Goal: Task Accomplishment & Management: Manage account settings

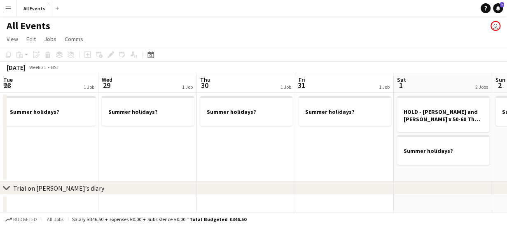
scroll to position [0, 283]
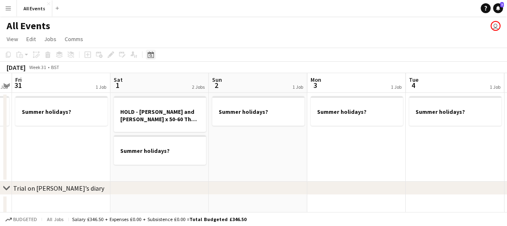
click at [151, 55] on icon "Date picker" at bounding box center [150, 54] width 7 height 7
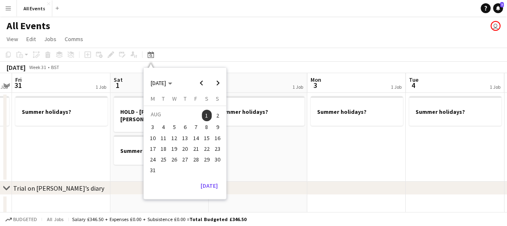
click at [174, 136] on span "12" at bounding box center [174, 138] width 10 height 10
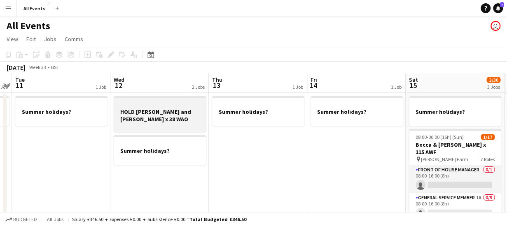
click at [172, 121] on h3 "HOLD [PERSON_NAME] and [PERSON_NAME] x 38 WAO" at bounding box center [160, 115] width 92 height 15
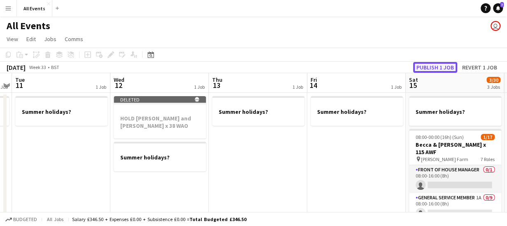
click at [425, 65] on button "Publish 1 job" at bounding box center [435, 67] width 44 height 11
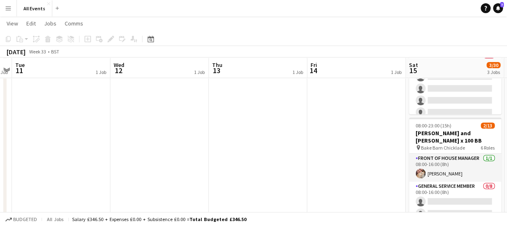
scroll to position [137, 0]
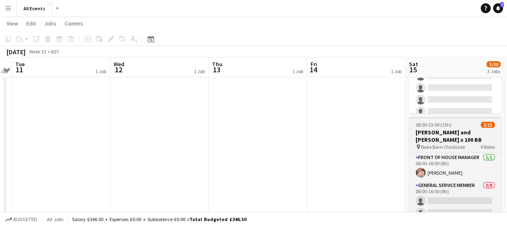
click at [450, 144] on span "Bake Barn Chicklade" at bounding box center [443, 147] width 44 height 6
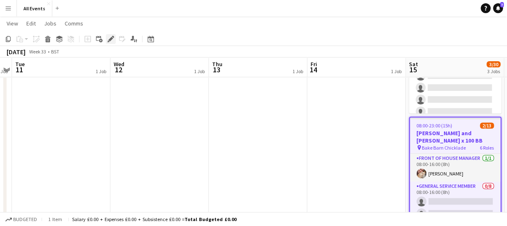
click at [109, 39] on icon at bounding box center [110, 39] width 5 height 5
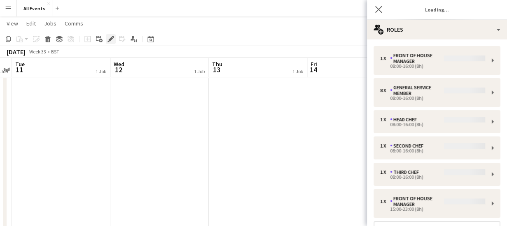
type input "*******"
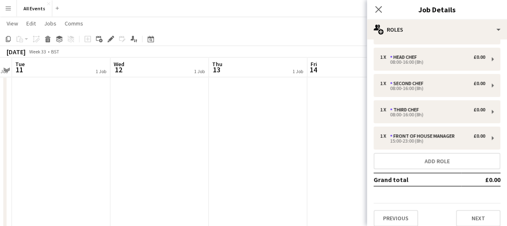
scroll to position [58, 0]
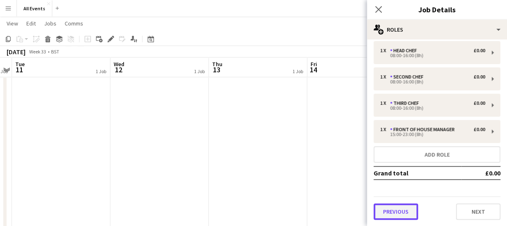
click at [389, 210] on button "Previous" at bounding box center [395, 212] width 44 height 16
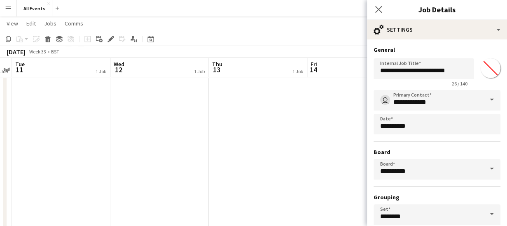
scroll to position [0, 0]
click at [450, 70] on input "**********" at bounding box center [423, 68] width 100 height 21
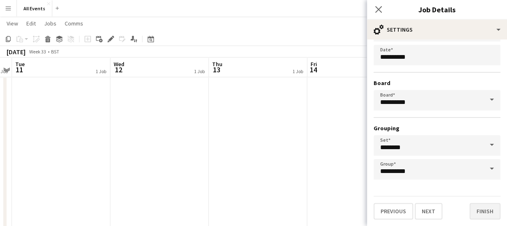
type input "**********"
click at [480, 214] on button "Finish" at bounding box center [484, 211] width 31 height 16
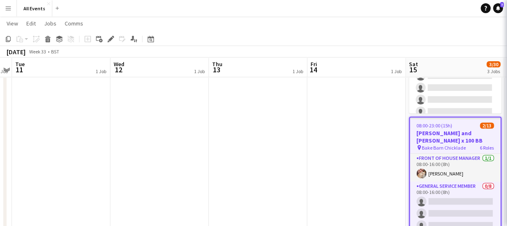
scroll to position [0, 0]
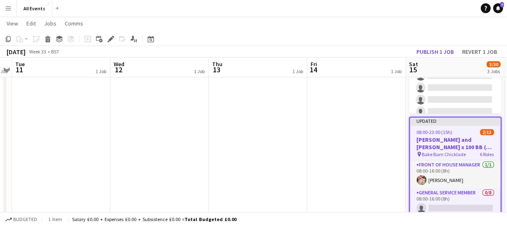
click at [352, 117] on app-date-cell "Summer holidays?" at bounding box center [356, 106] width 98 height 300
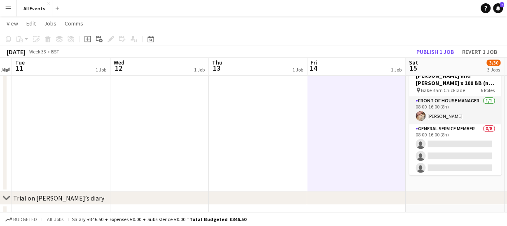
scroll to position [203, 0]
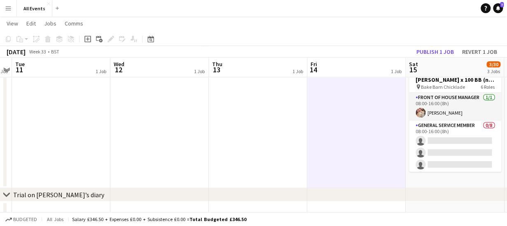
click at [457, 182] on app-date-cell "Summer holidays? 08:00-00:00 (16h) (Sun) 1/17 [PERSON_NAME] & [PERSON_NAME] x 1…" at bounding box center [454, 39] width 98 height 300
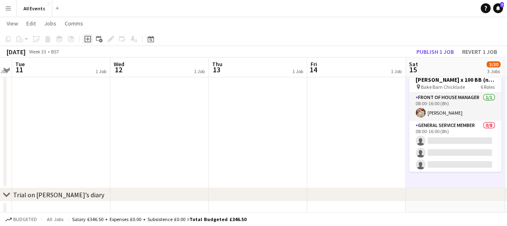
click at [86, 37] on icon "Add job" at bounding box center [87, 39] width 7 height 7
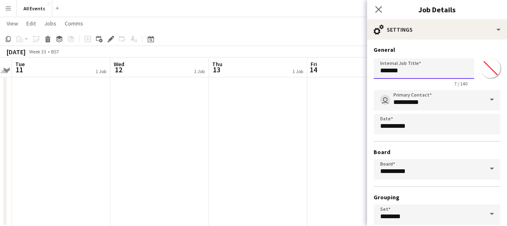
click at [411, 72] on input "*******" at bounding box center [423, 68] width 100 height 21
type input "*"
click at [400, 71] on input "**********" at bounding box center [423, 68] width 100 height 21
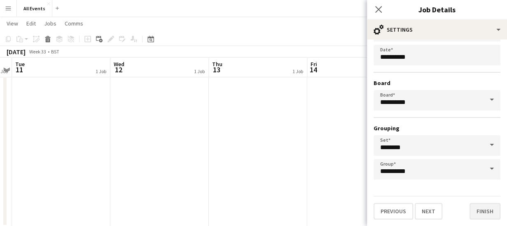
type input "**********"
click at [481, 210] on button "Finish" at bounding box center [484, 211] width 31 height 16
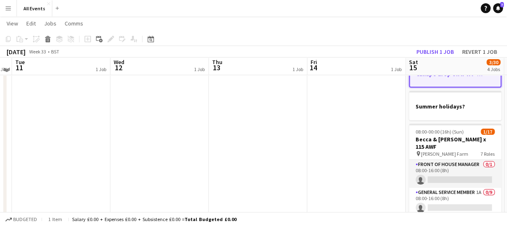
scroll to position [0, 0]
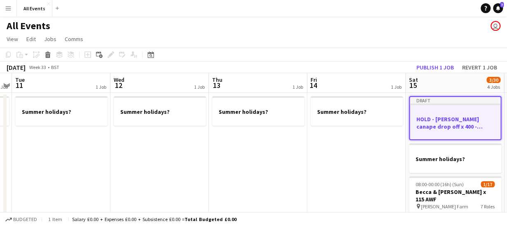
click at [351, 32] on app-page-menu "View Day view expanded Day view collapsed Month view Date picker Jump to [DATE]…" at bounding box center [253, 40] width 507 height 16
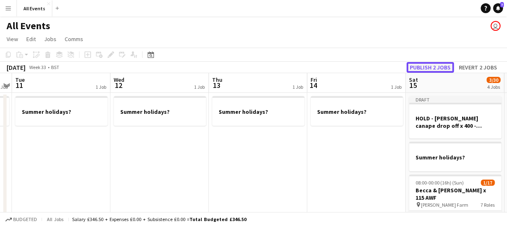
click at [436, 67] on button "Publish 2 jobs" at bounding box center [429, 67] width 47 height 11
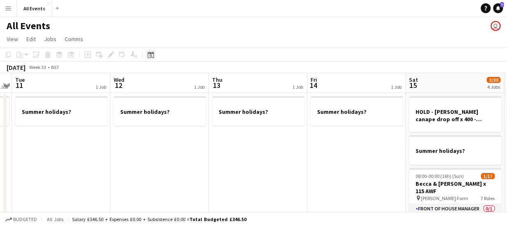
click at [149, 56] on icon "Date picker" at bounding box center [150, 54] width 7 height 7
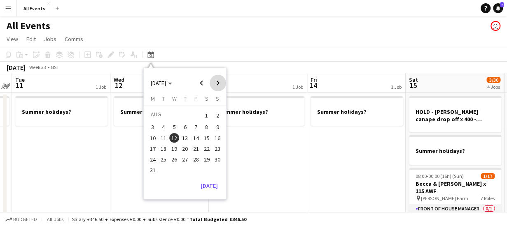
click at [220, 82] on span "Next month" at bounding box center [218, 83] width 16 height 16
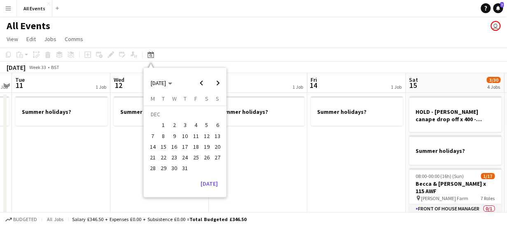
click at [218, 149] on span "20" at bounding box center [217, 147] width 10 height 10
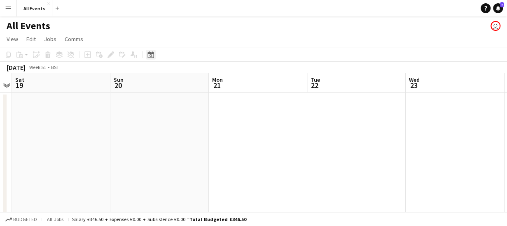
click at [151, 53] on icon at bounding box center [150, 54] width 6 height 7
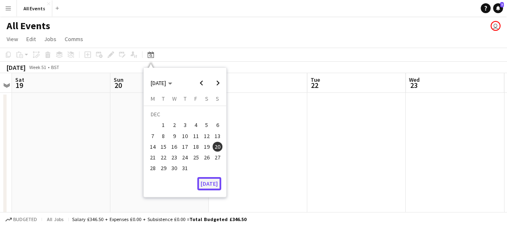
click at [210, 185] on button "[DATE]" at bounding box center [209, 183] width 24 height 13
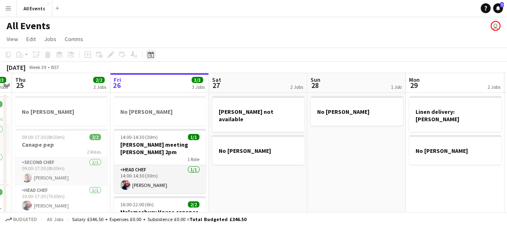
click at [152, 53] on icon at bounding box center [150, 54] width 6 height 7
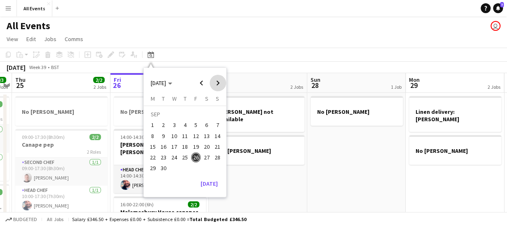
click at [219, 82] on span "Next month" at bounding box center [218, 83] width 16 height 16
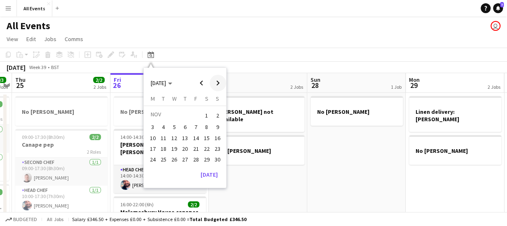
click at [219, 82] on span "Next month" at bounding box center [218, 83] width 16 height 16
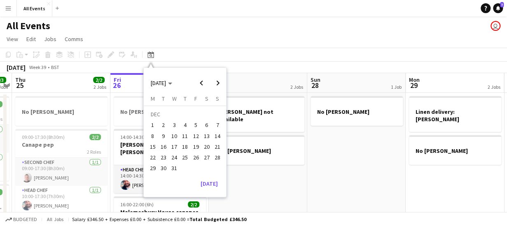
click at [217, 146] on span "21" at bounding box center [217, 147] width 10 height 10
